Goal: Information Seeking & Learning: Learn about a topic

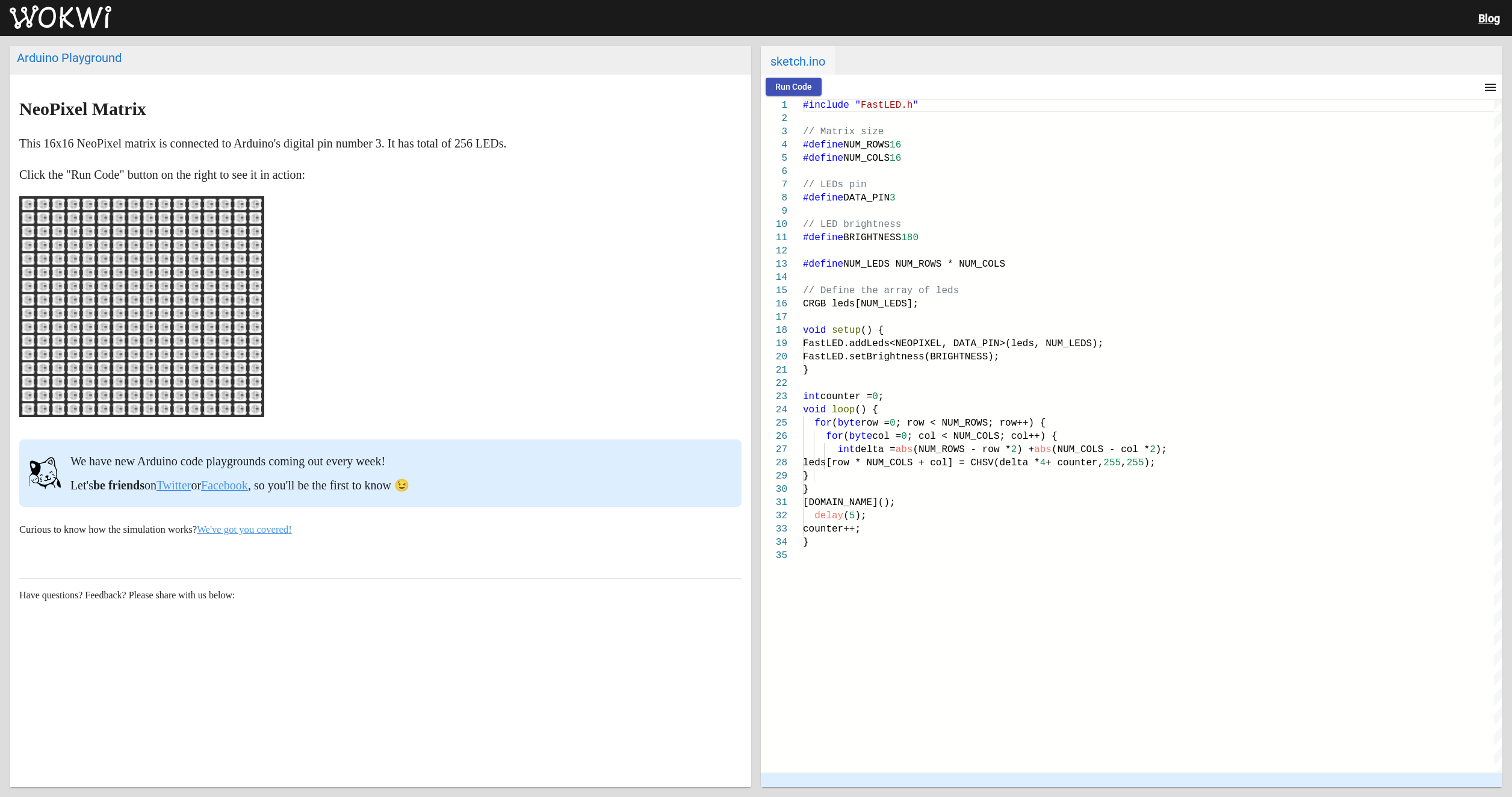
drag, startPoint x: 148, startPoint y: 245, endPoint x: 147, endPoint y: 298, distance: 53.0
click at [147, 298] on g at bounding box center [142, 306] width 237 height 215
drag, startPoint x: 147, startPoint y: 298, endPoint x: 150, endPoint y: 311, distance: 13.3
click at [150, 311] on g at bounding box center [142, 306] width 237 height 215
click at [43, 2] on div "Blog" at bounding box center [756, 18] width 1512 height 36
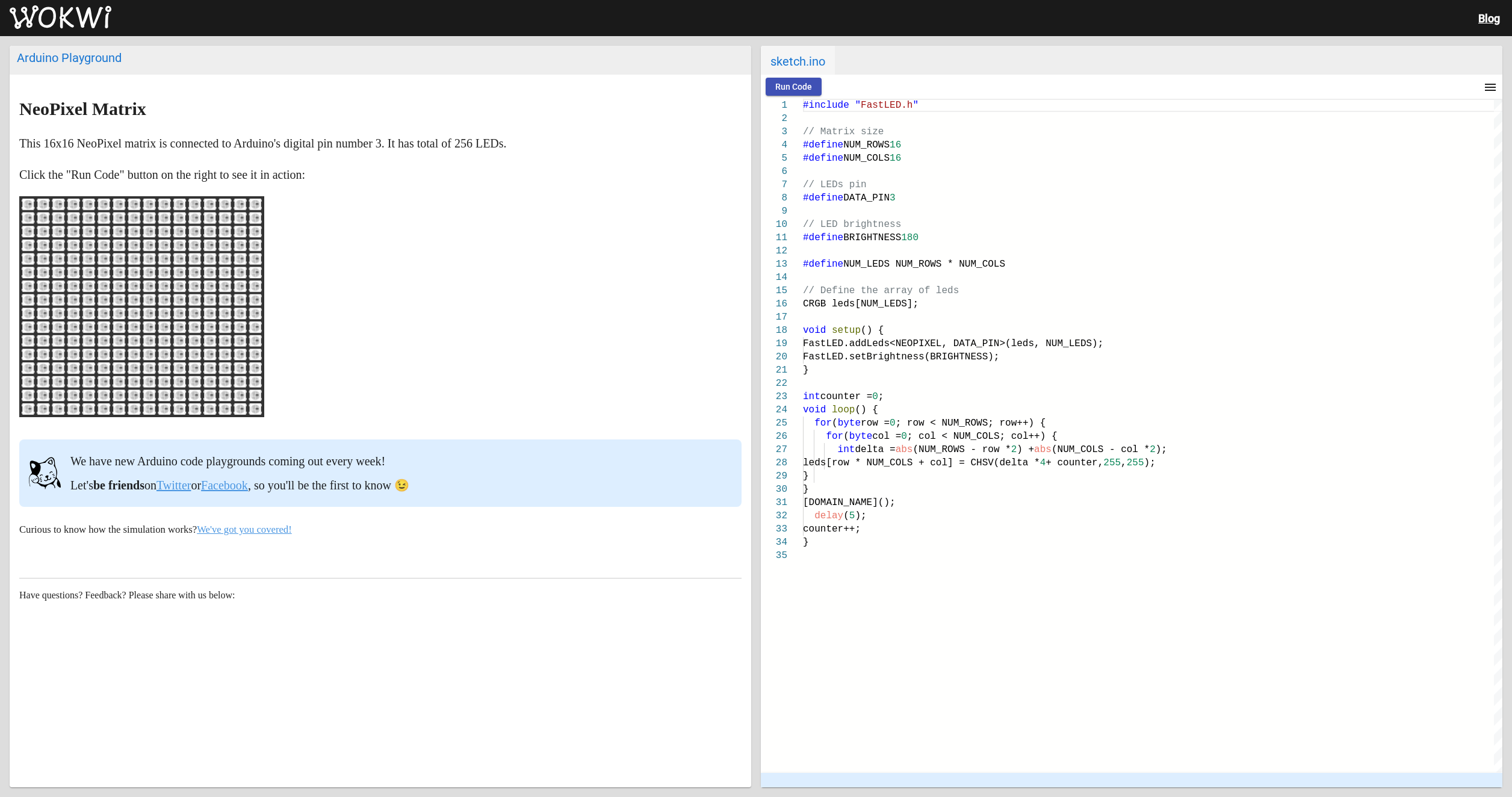
click at [36, 8] on img at bounding box center [61, 17] width 102 height 24
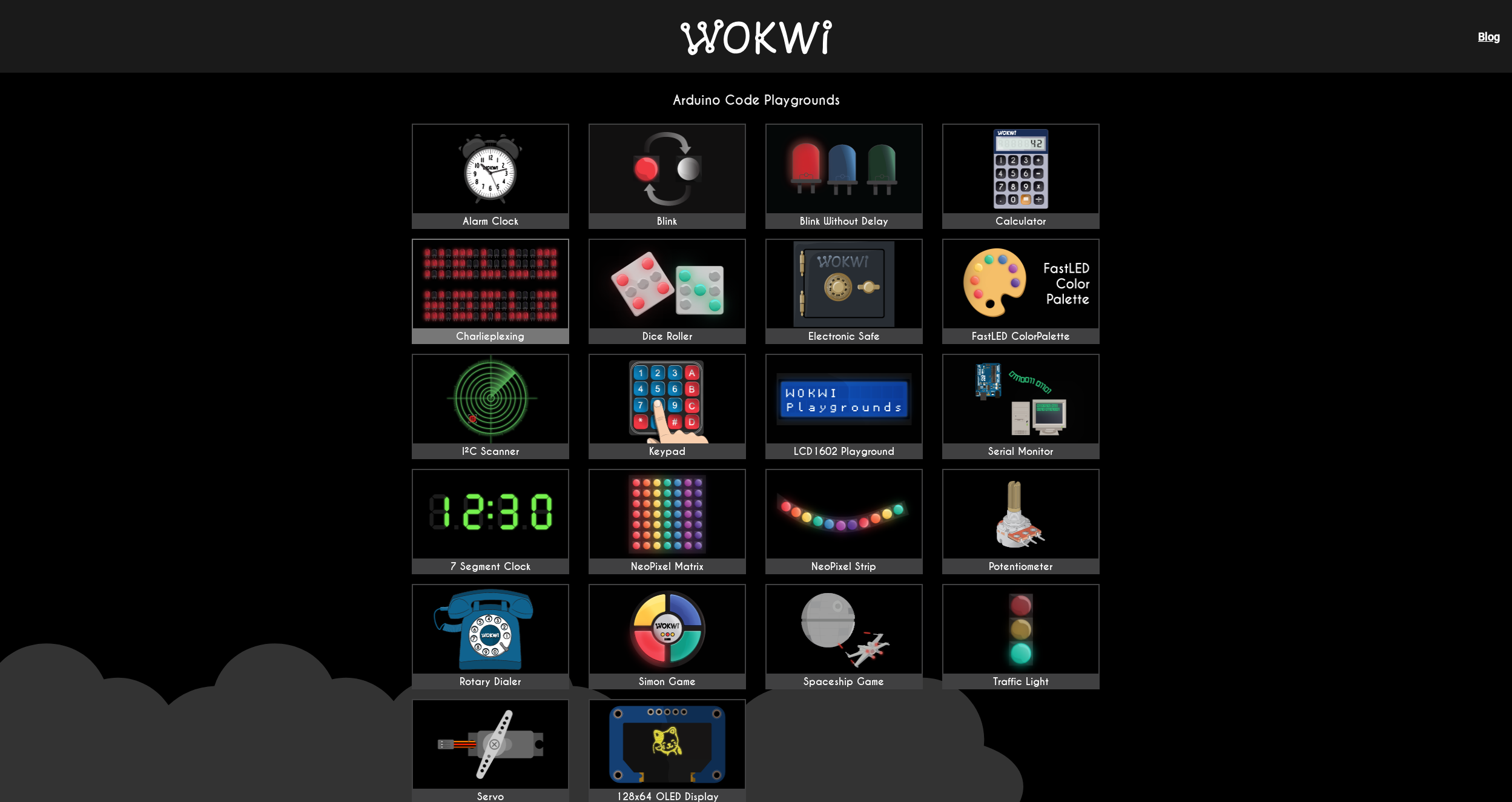
click at [525, 316] on img at bounding box center [491, 284] width 155 height 89
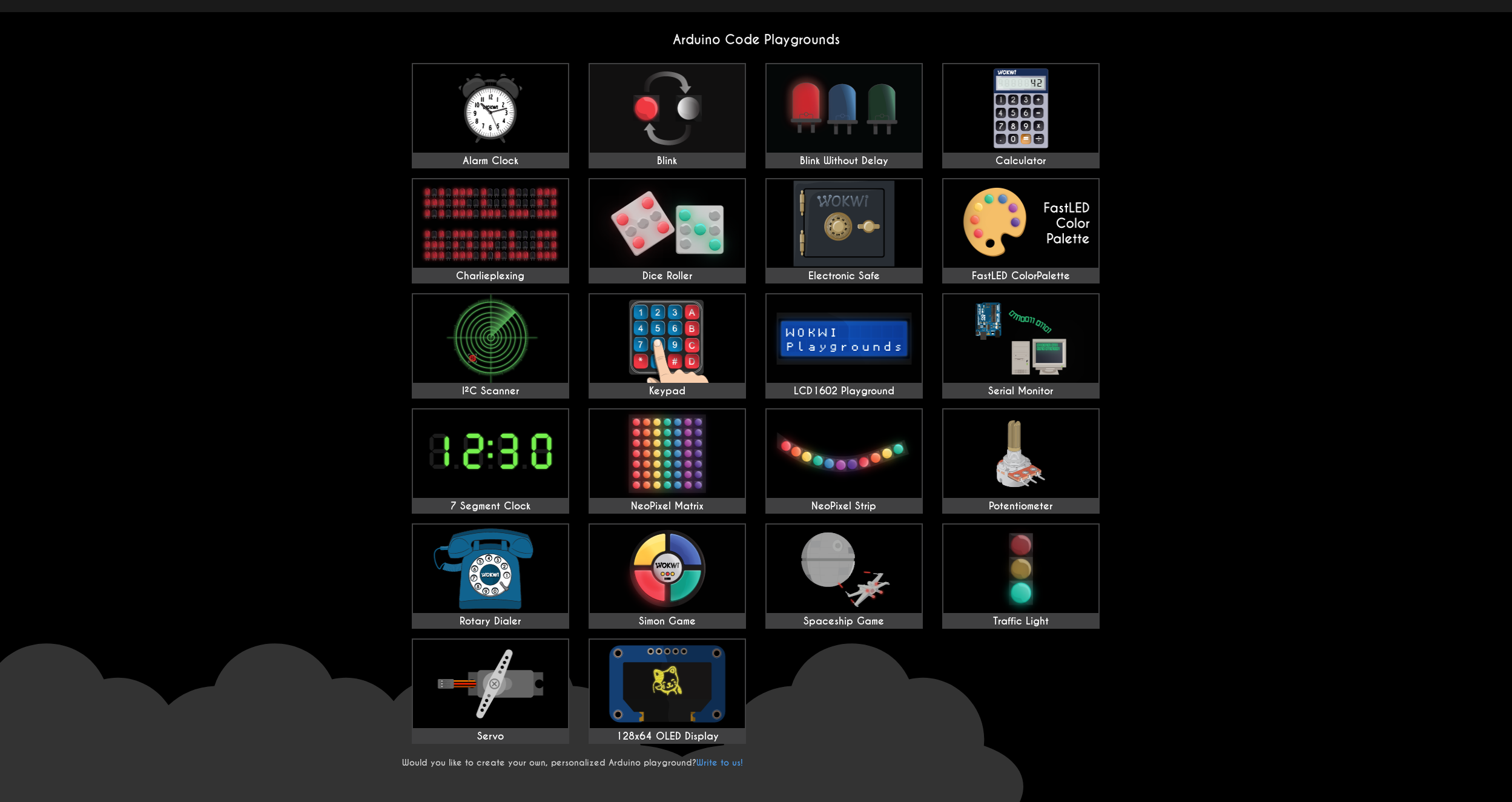
click at [730, 762] on link "Write to us!" at bounding box center [720, 762] width 47 height 11
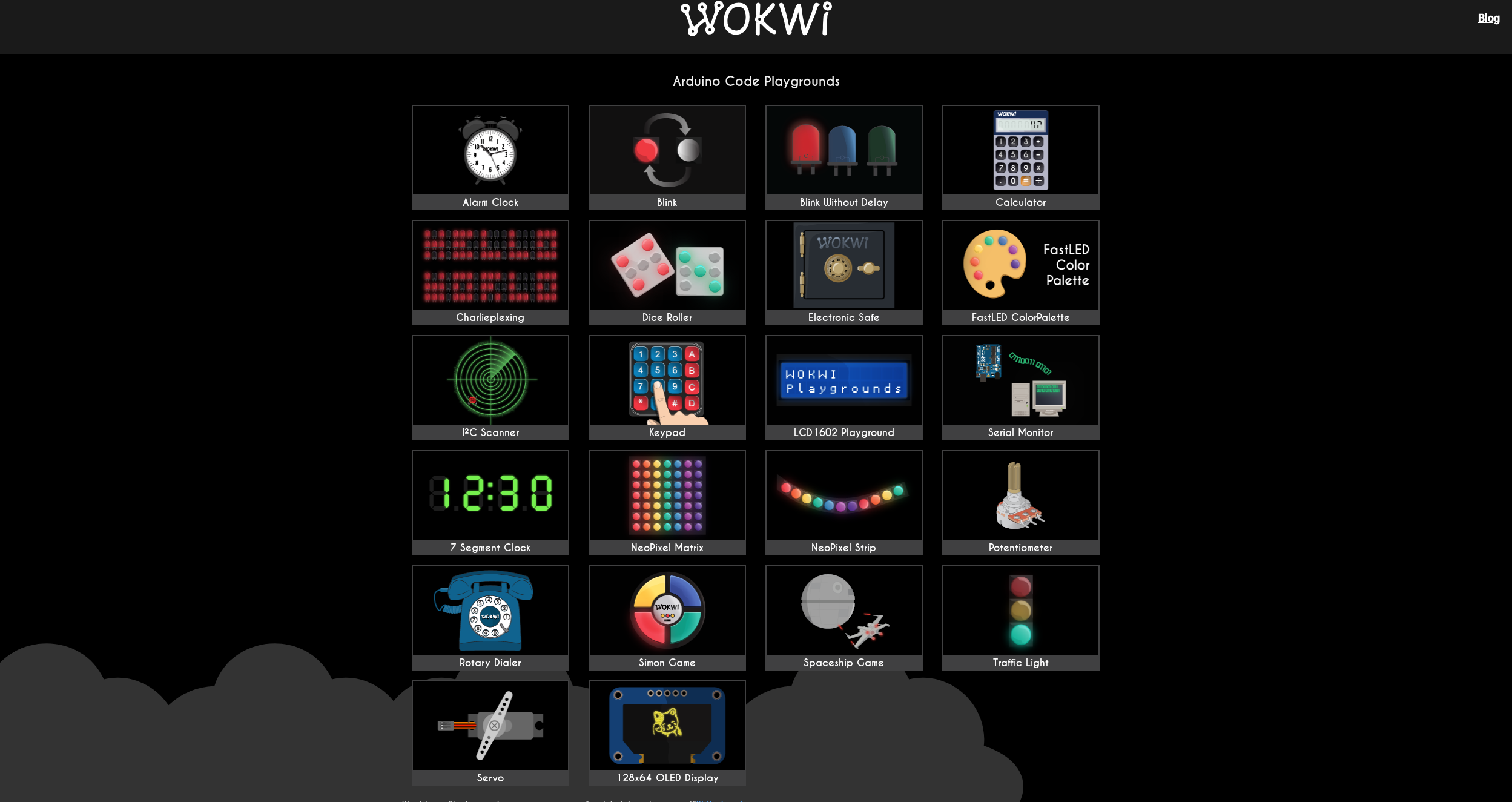
scroll to position [0, 0]
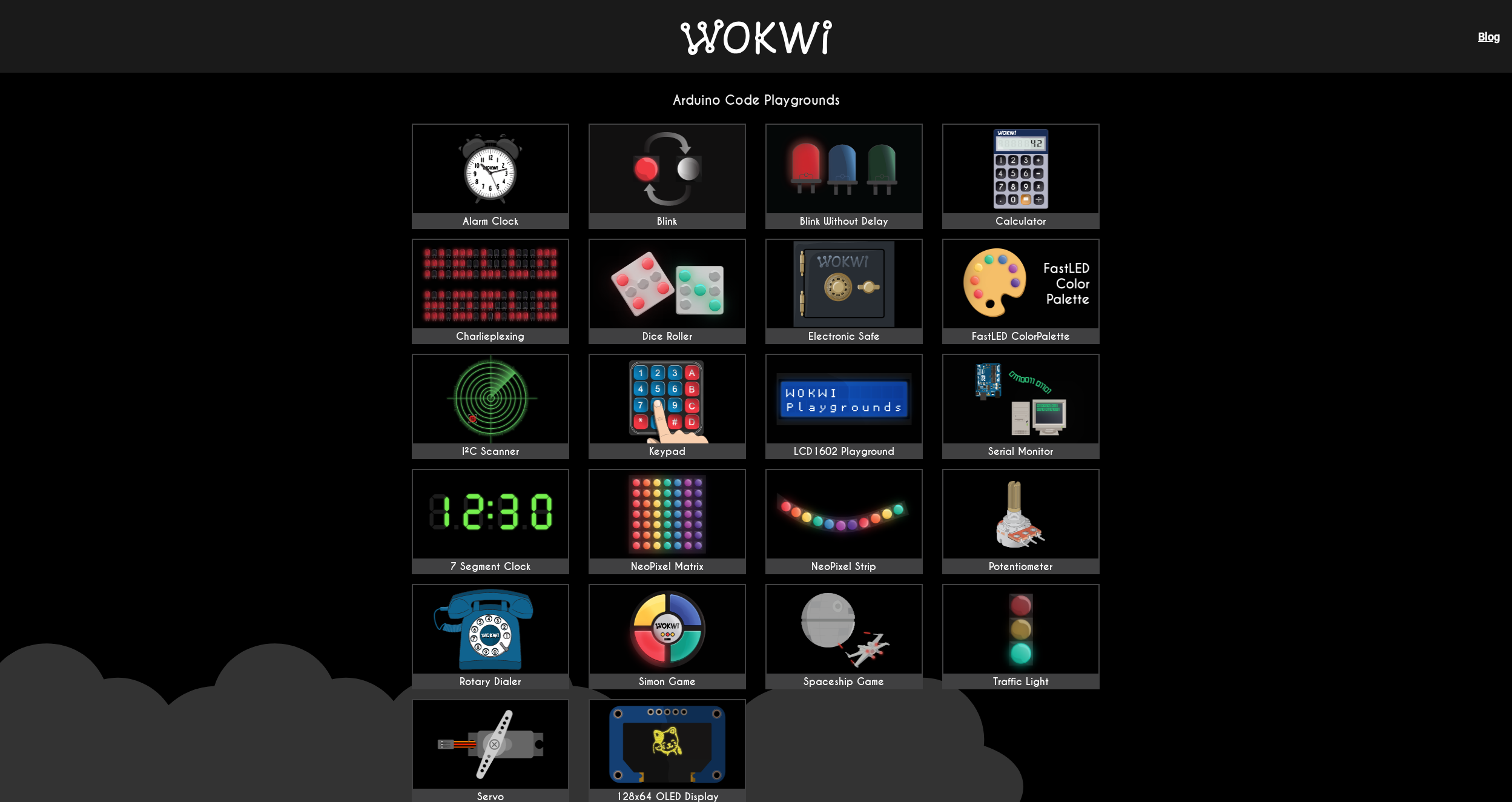
click at [1481, 41] on link "Blog" at bounding box center [1489, 37] width 22 height 13
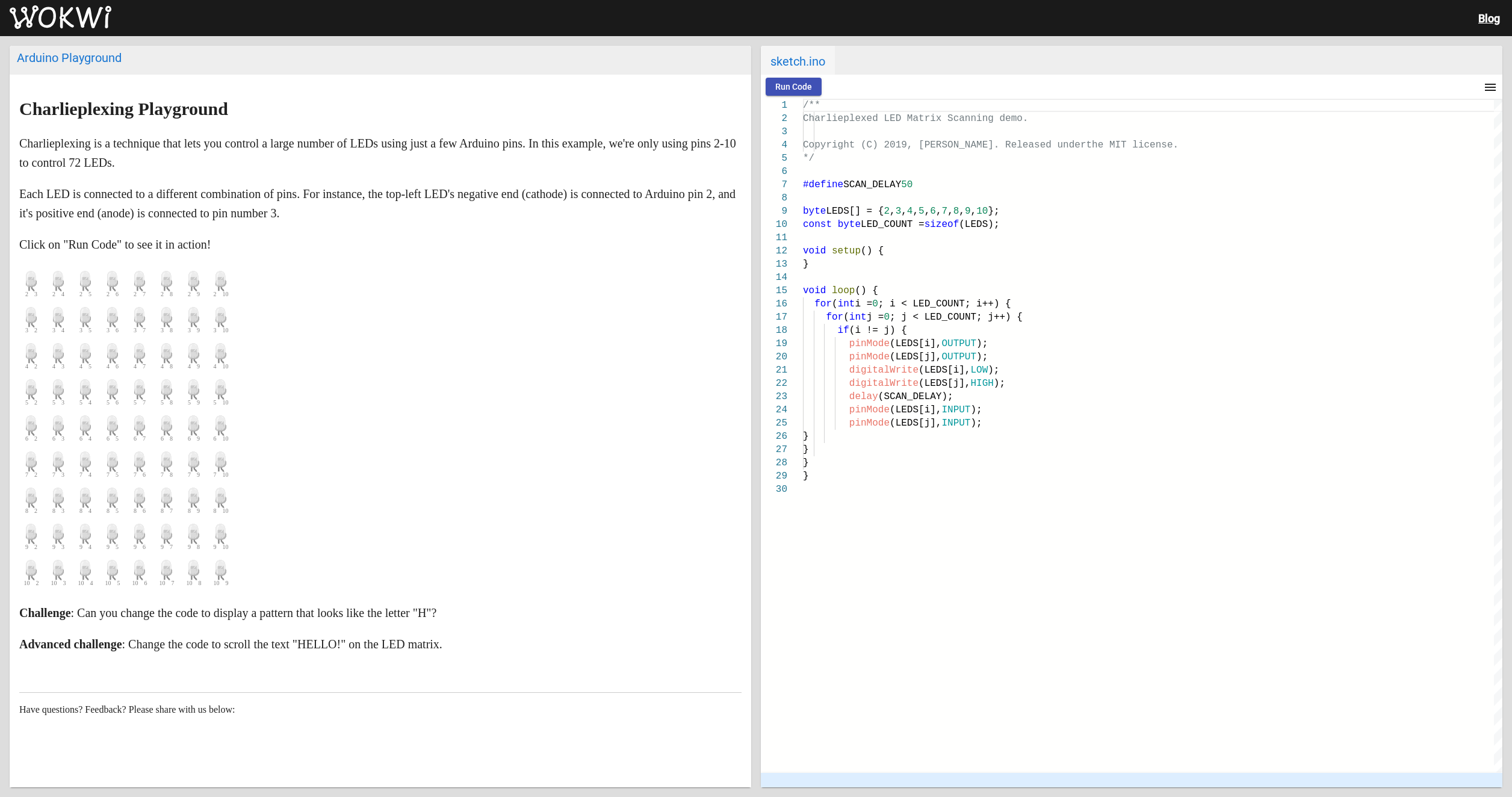
click at [139, 312] on icon at bounding box center [140, 314] width 10 height 16
click at [808, 91] on button "Run Code" at bounding box center [794, 87] width 56 height 18
